Goal: Information Seeking & Learning: Learn about a topic

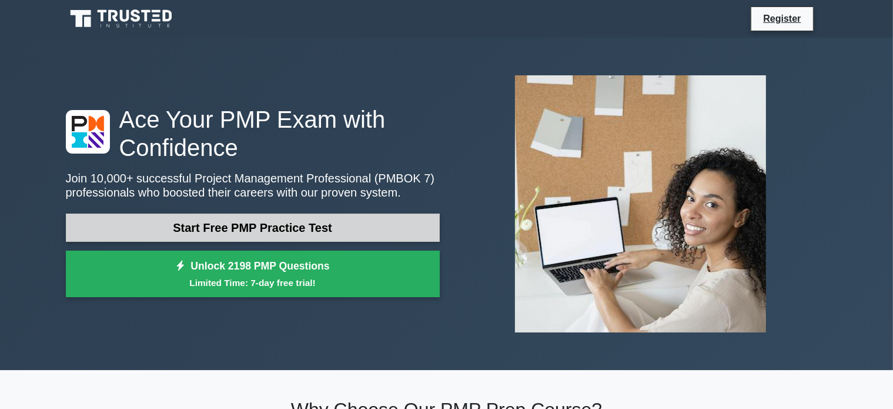
click at [259, 224] on link "Start Free PMP Practice Test" at bounding box center [253, 227] width 374 height 28
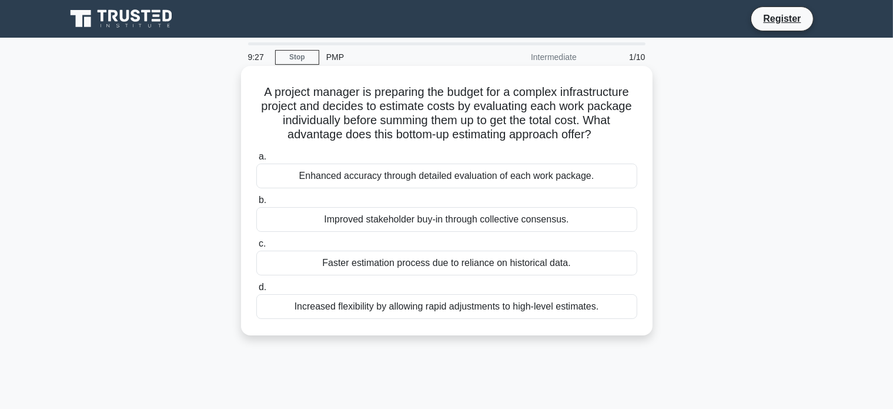
click at [259, 174] on div "Enhanced accuracy through detailed evaluation of each work package." at bounding box center [446, 175] width 381 height 25
click at [256, 161] on input "a. Enhanced accuracy through detailed evaluation of each work package." at bounding box center [256, 157] width 0 height 8
